Goal: Task Accomplishment & Management: Manage account settings

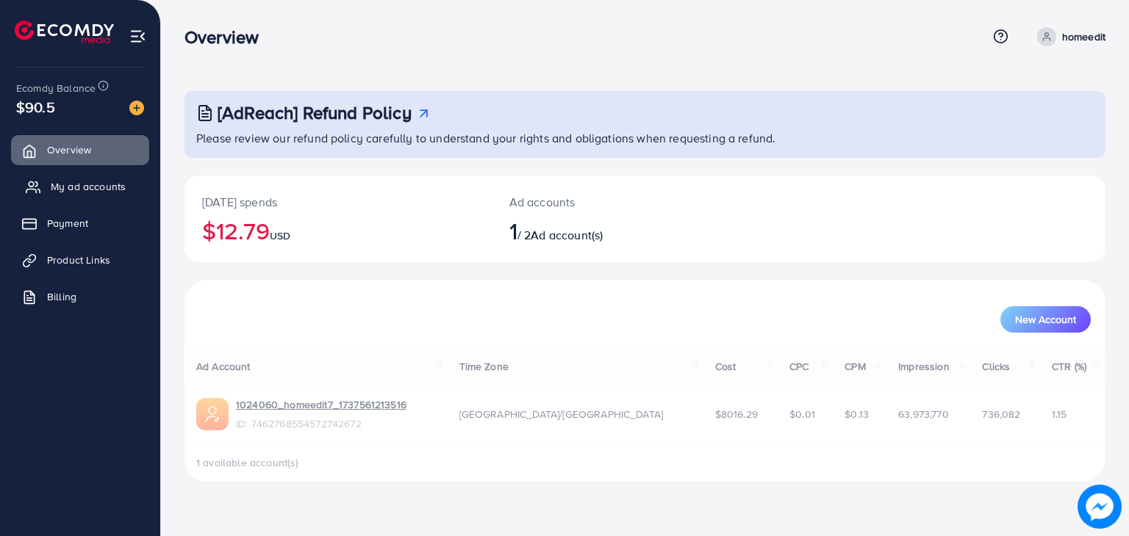
click at [81, 179] on span "My ad accounts" at bounding box center [88, 186] width 75 height 15
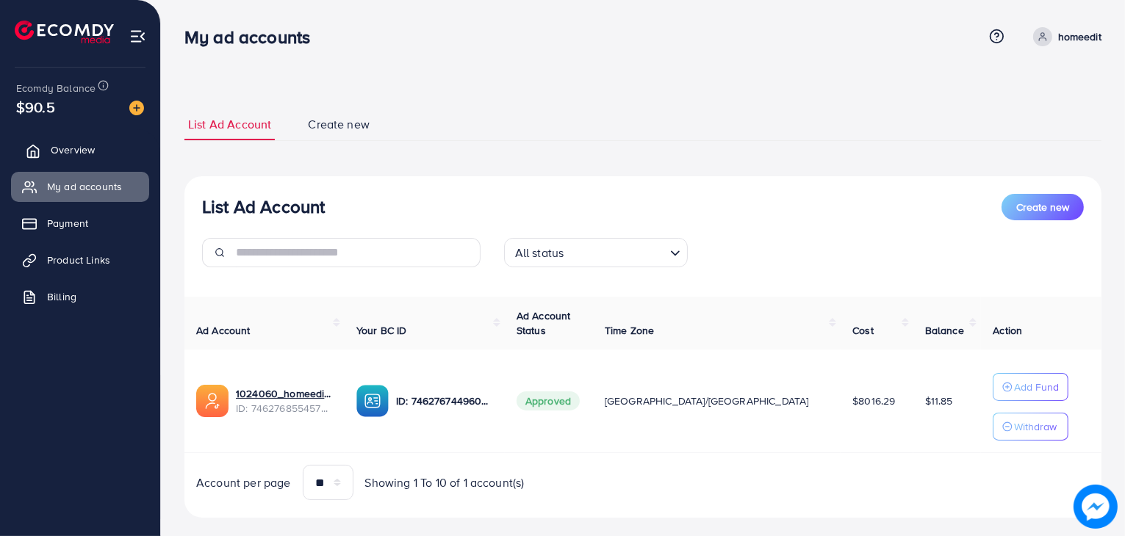
click at [96, 157] on link "Overview" at bounding box center [80, 149] width 138 height 29
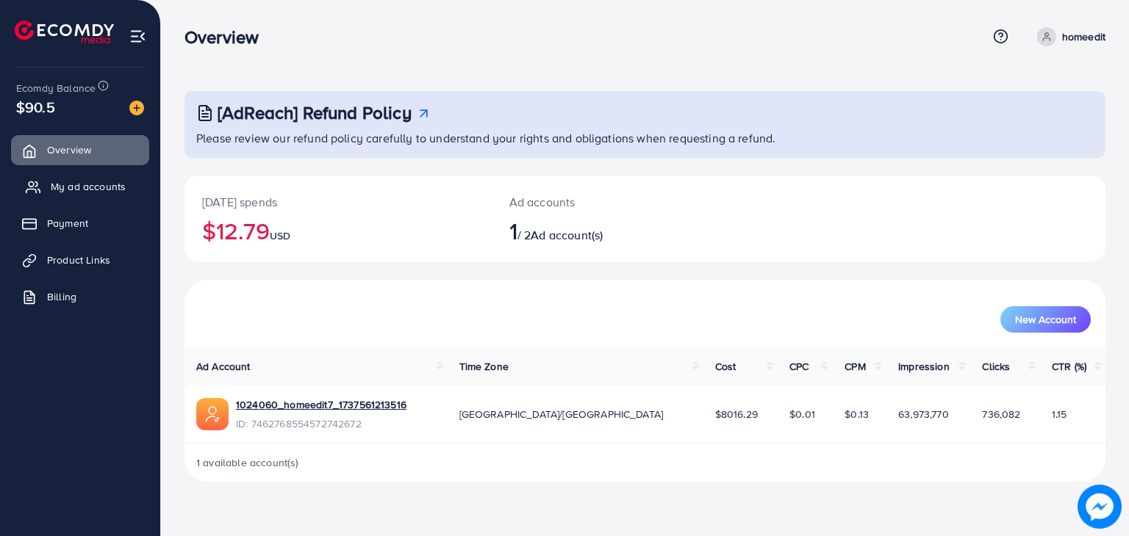
click at [96, 186] on span "My ad accounts" at bounding box center [88, 186] width 75 height 15
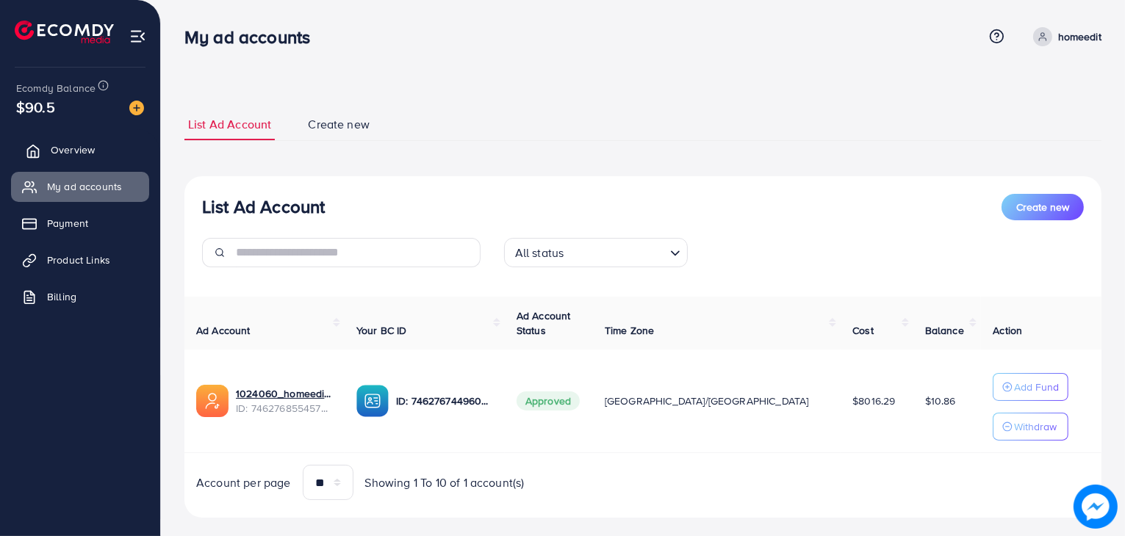
click at [100, 156] on link "Overview" at bounding box center [80, 149] width 138 height 29
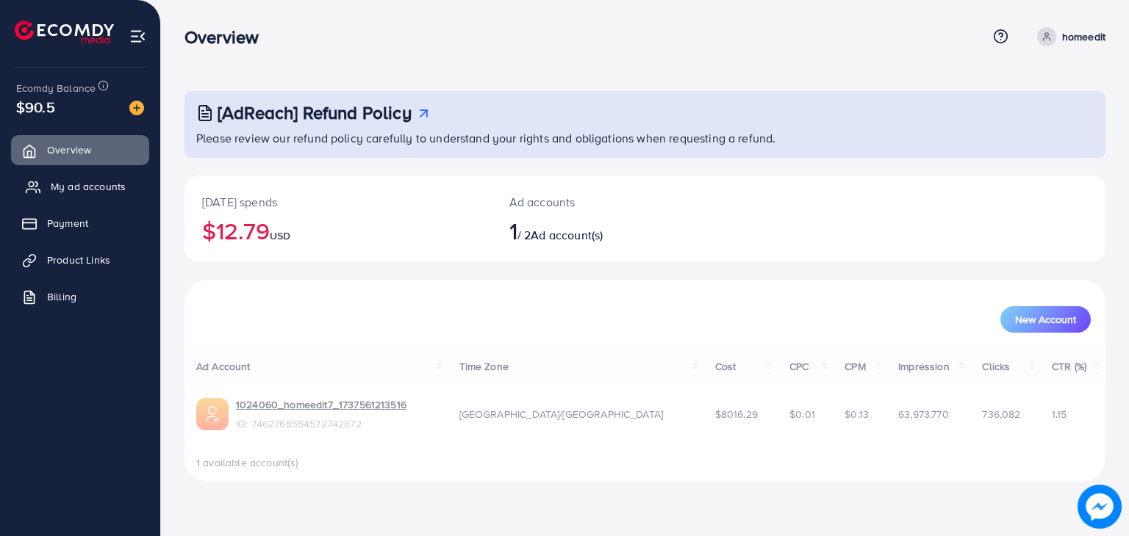
click at [92, 182] on span "My ad accounts" at bounding box center [88, 186] width 75 height 15
